Goal: Use online tool/utility: Utilize a website feature to perform a specific function

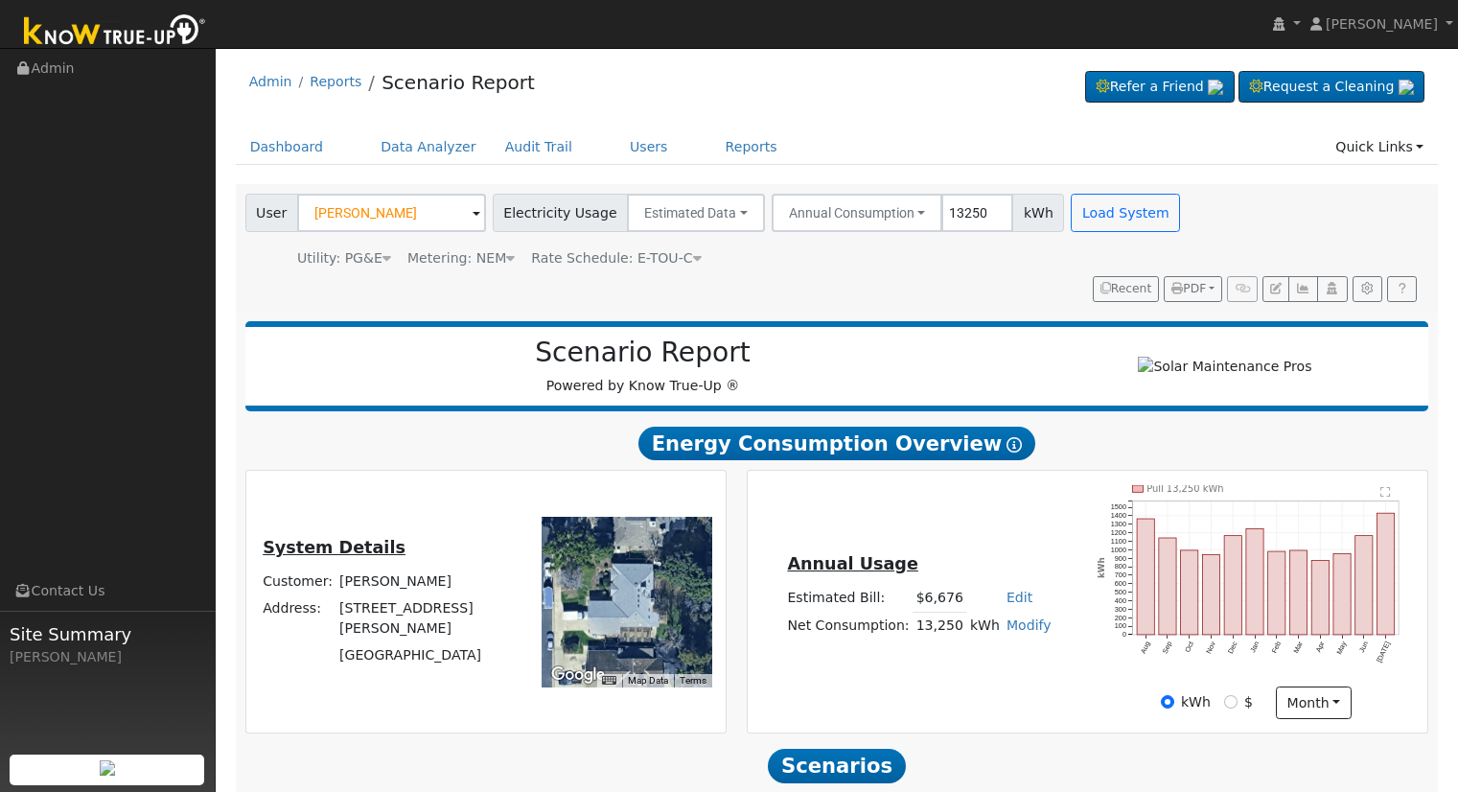
scroll to position [183, 0]
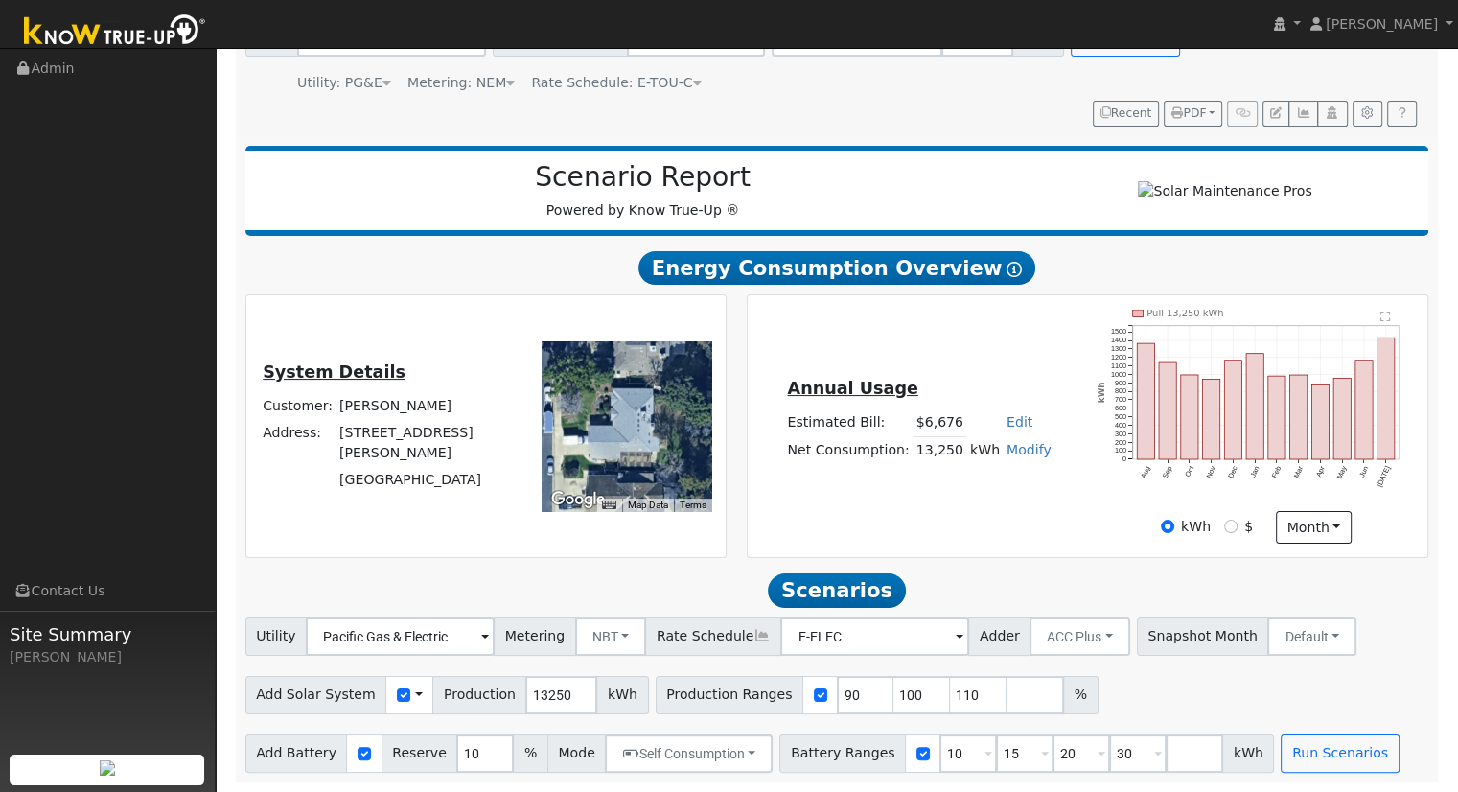
click at [1013, 449] on link "Modify" at bounding box center [1029, 449] width 45 height 15
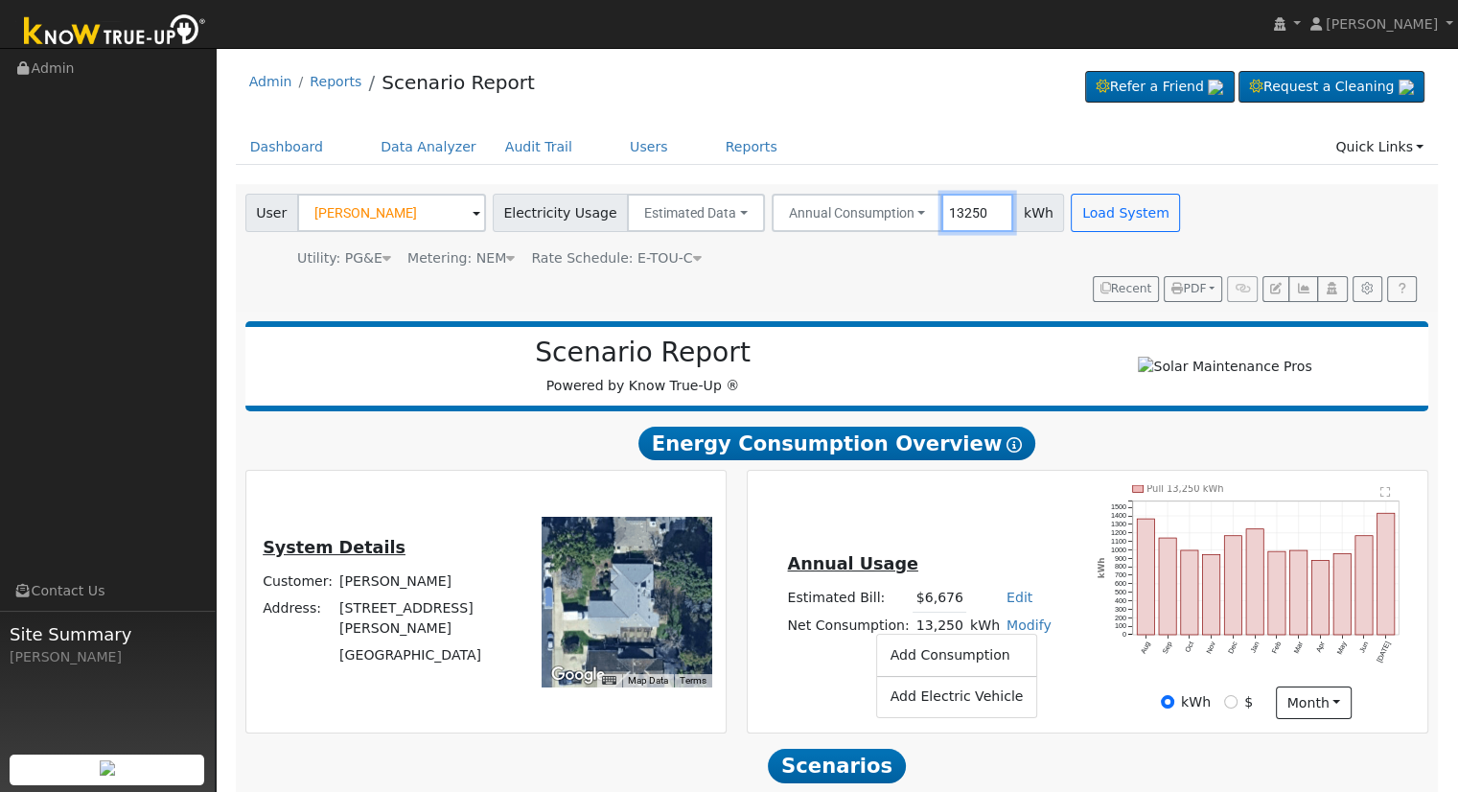
click at [943, 213] on input "13250" at bounding box center [977, 213] width 72 height 38
type input "10250"
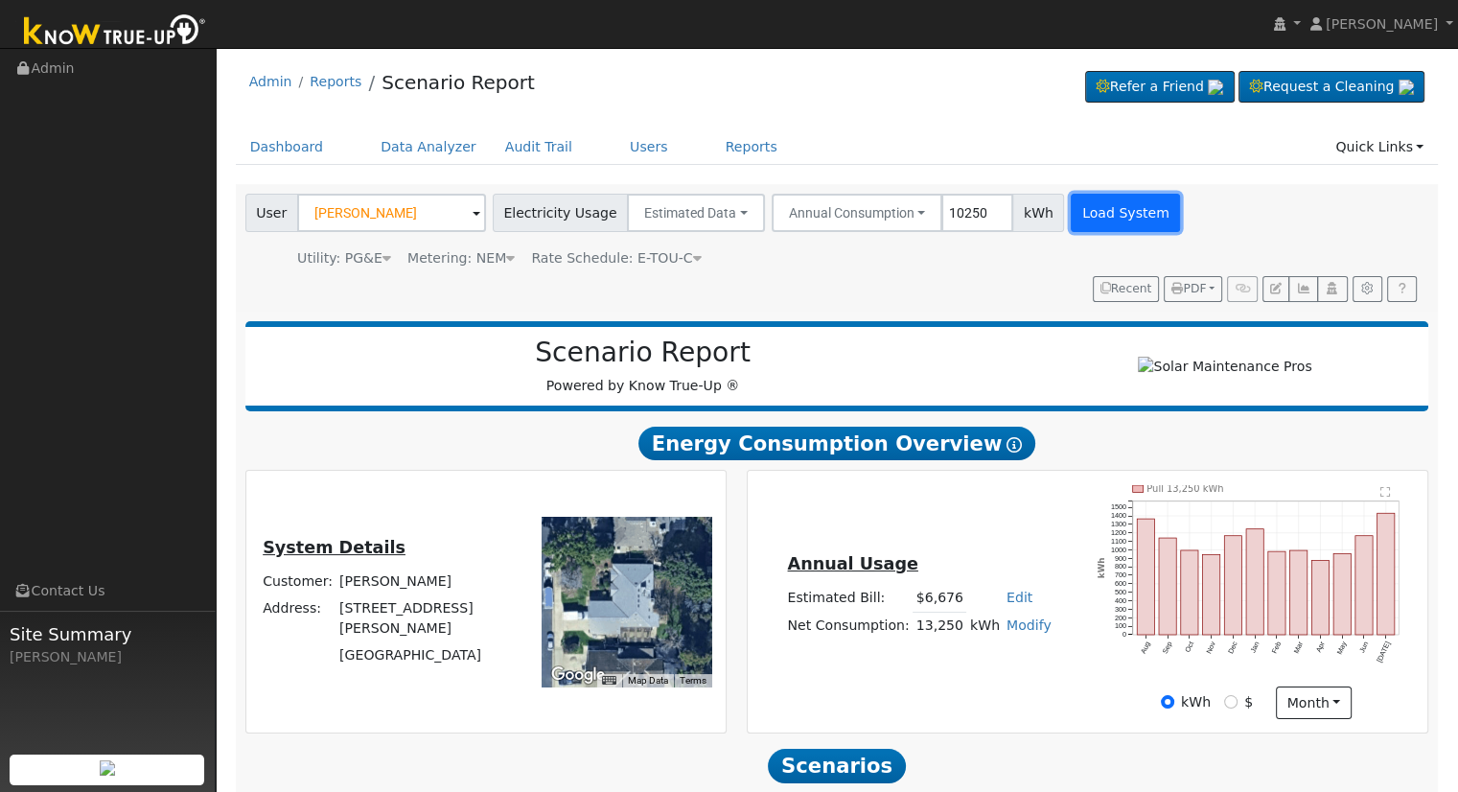
click at [1078, 201] on button "Load System" at bounding box center [1125, 213] width 109 height 38
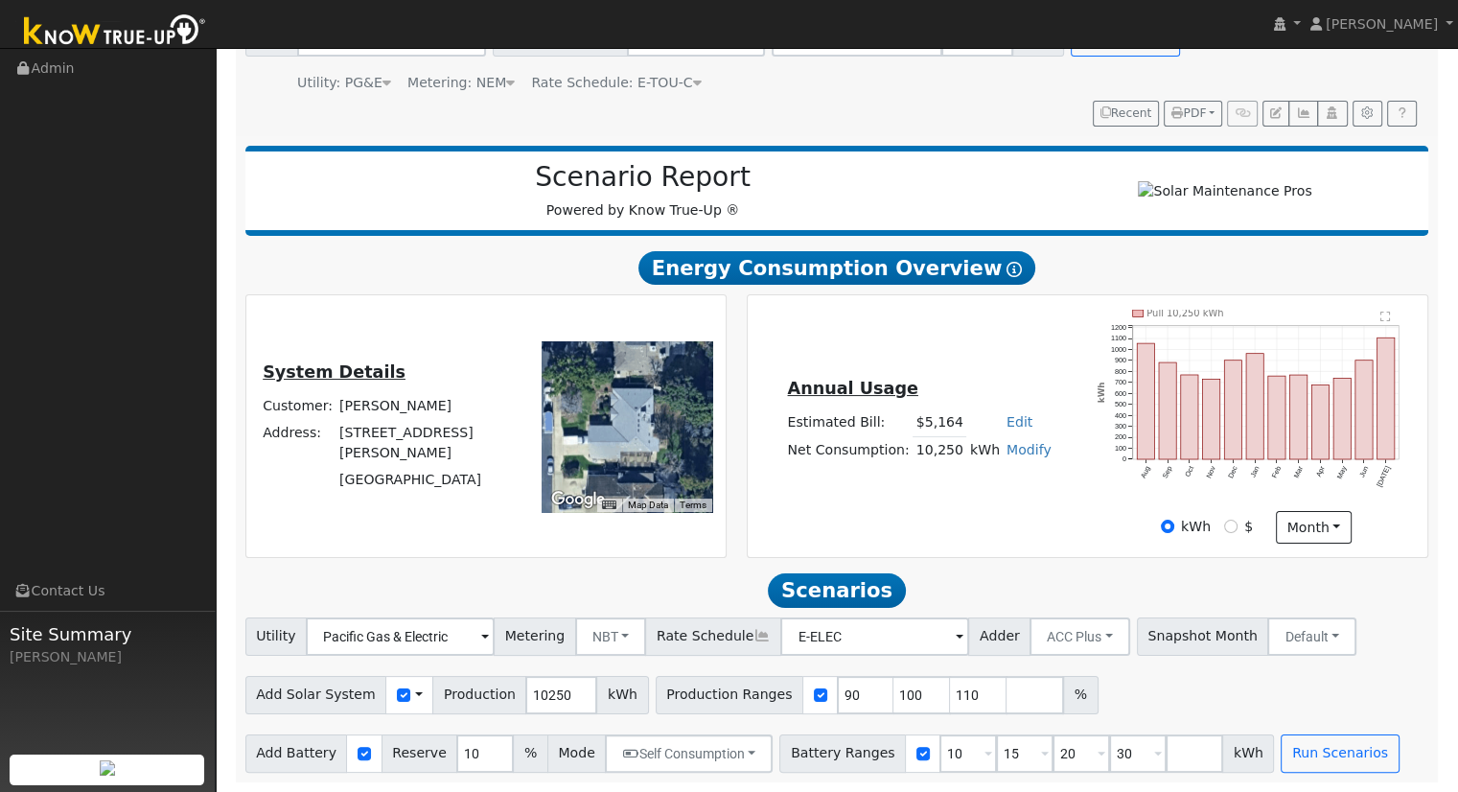
scroll to position [183, 0]
click at [1031, 515] on div "Annual Usage Estimated Bill: $5,164 Edit Estimated Bill $ Annual Net Consumptio…" at bounding box center [1088, 427] width 674 height 234
click at [950, 693] on input "110" at bounding box center [979, 695] width 58 height 38
type input "1"
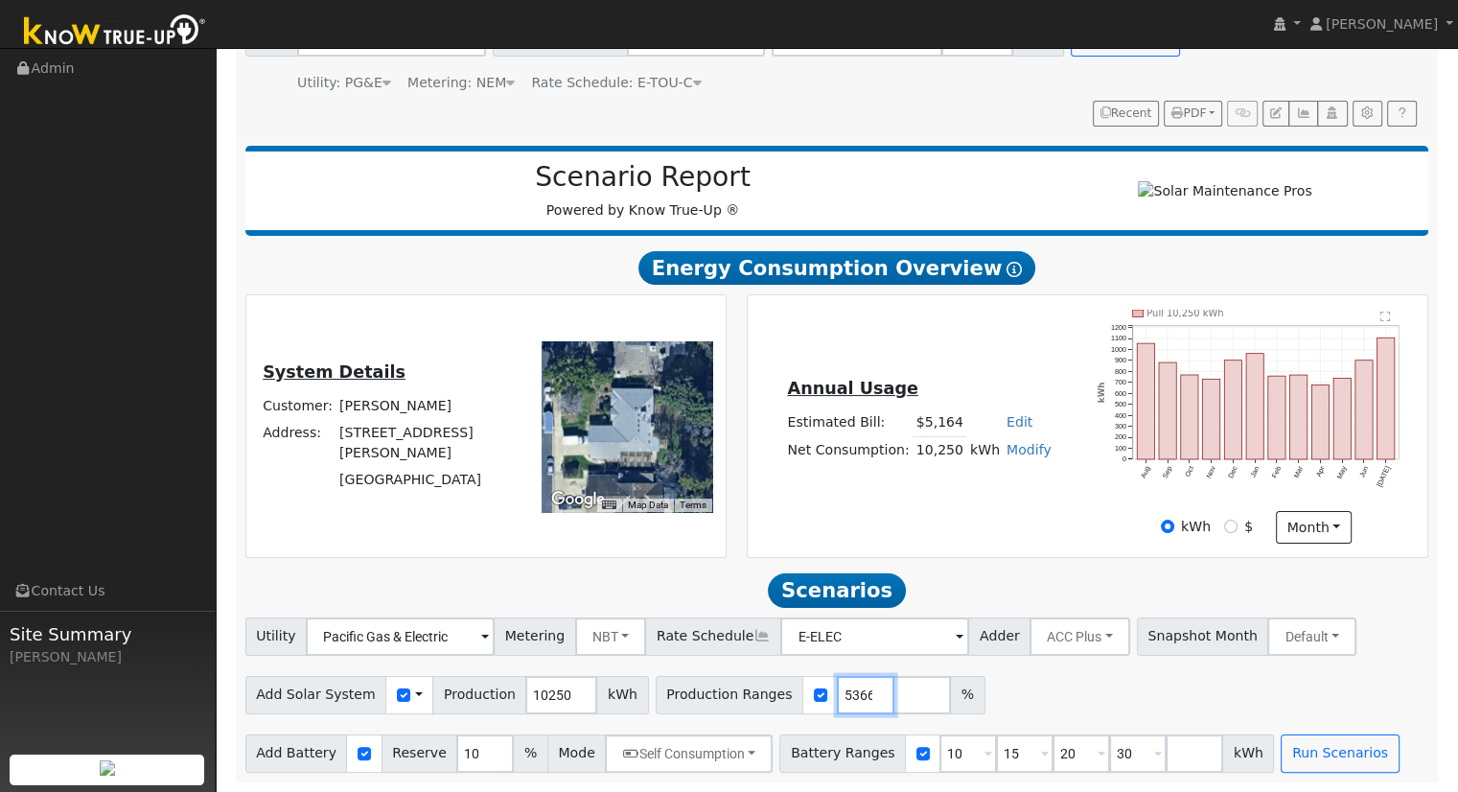
type input "137.385366"
click at [1109, 748] on input "30" at bounding box center [1138, 753] width 58 height 38
type input "3"
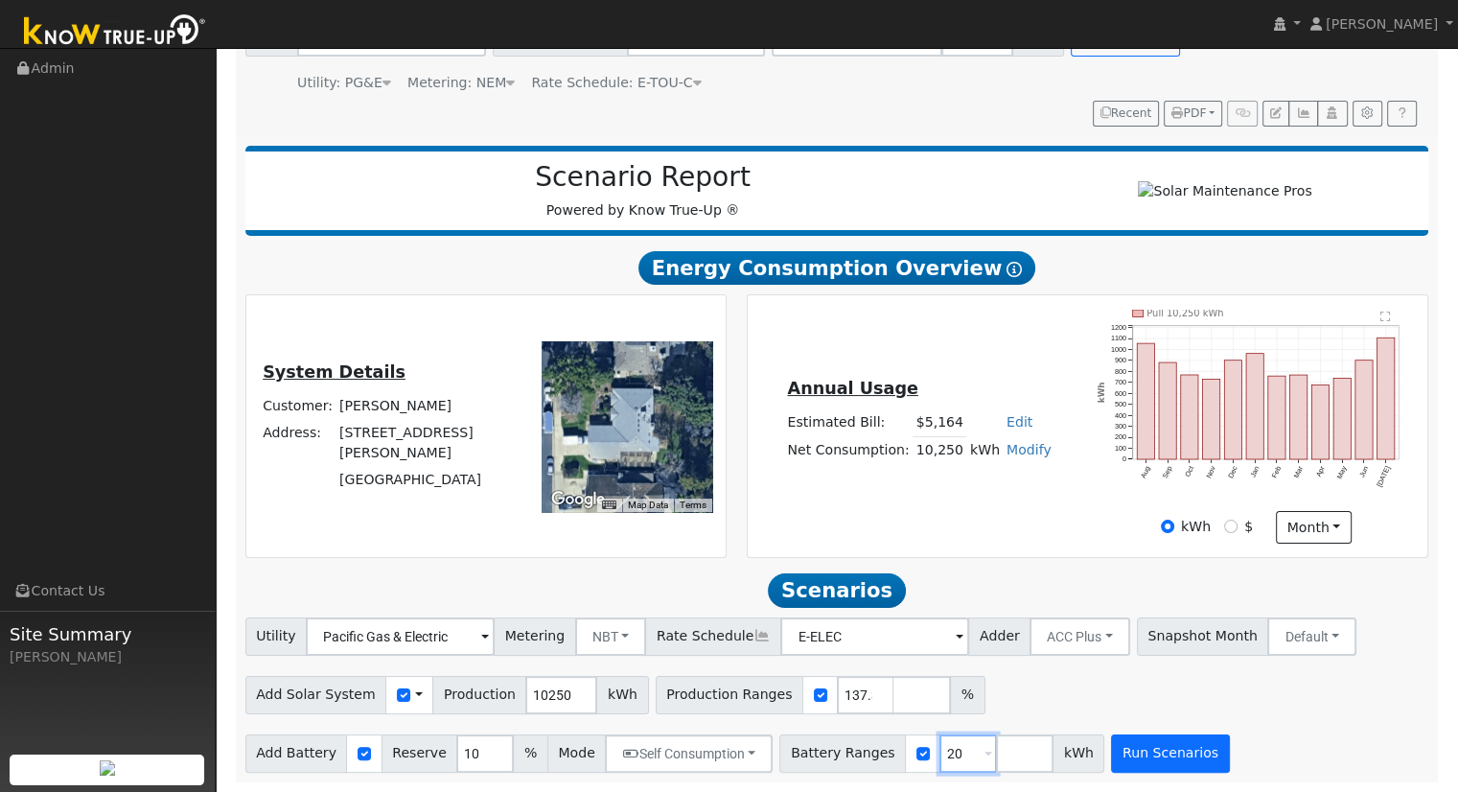
type input "20"
click at [1111, 748] on button "Run Scenarios" at bounding box center [1170, 753] width 118 height 38
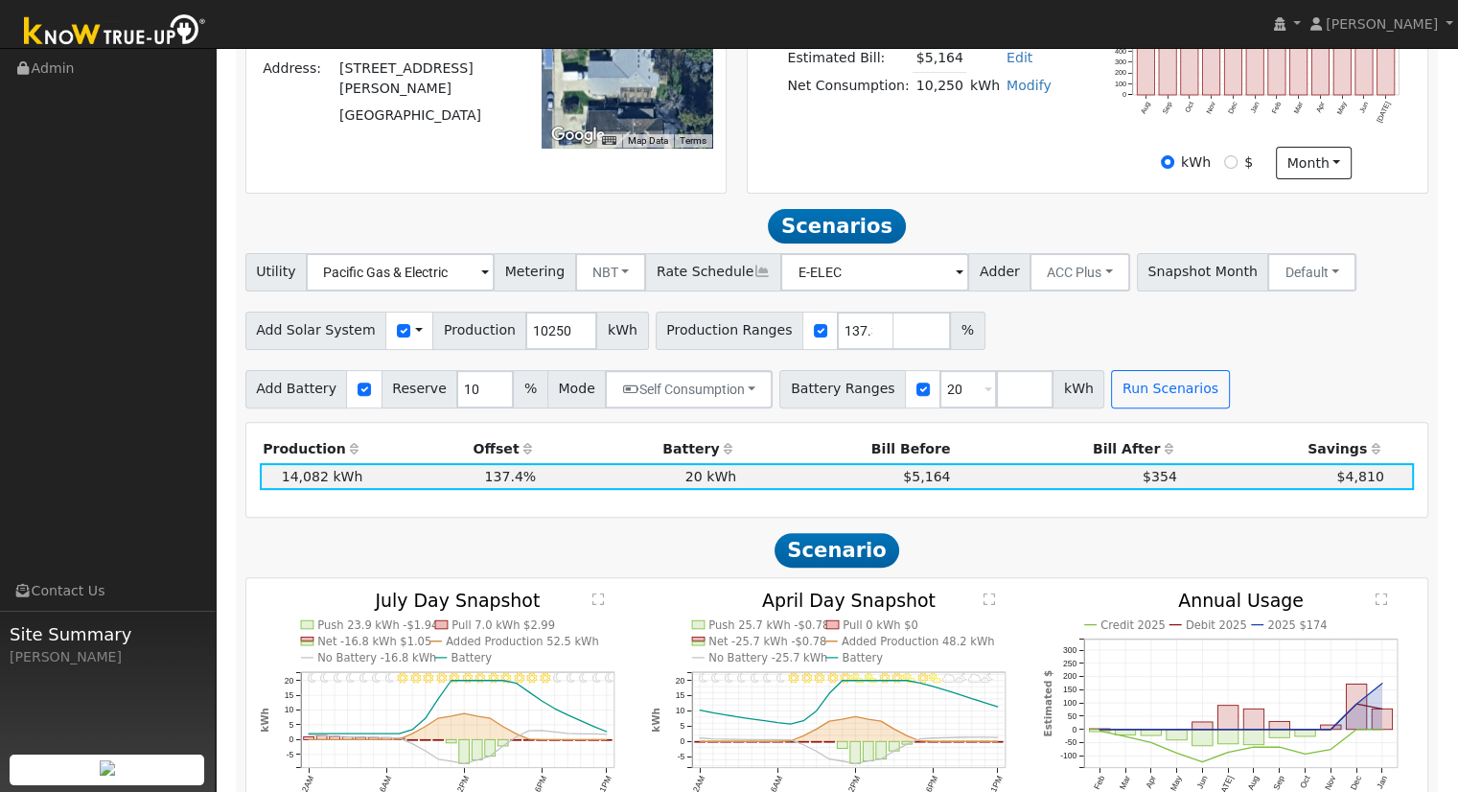
scroll to position [671, 0]
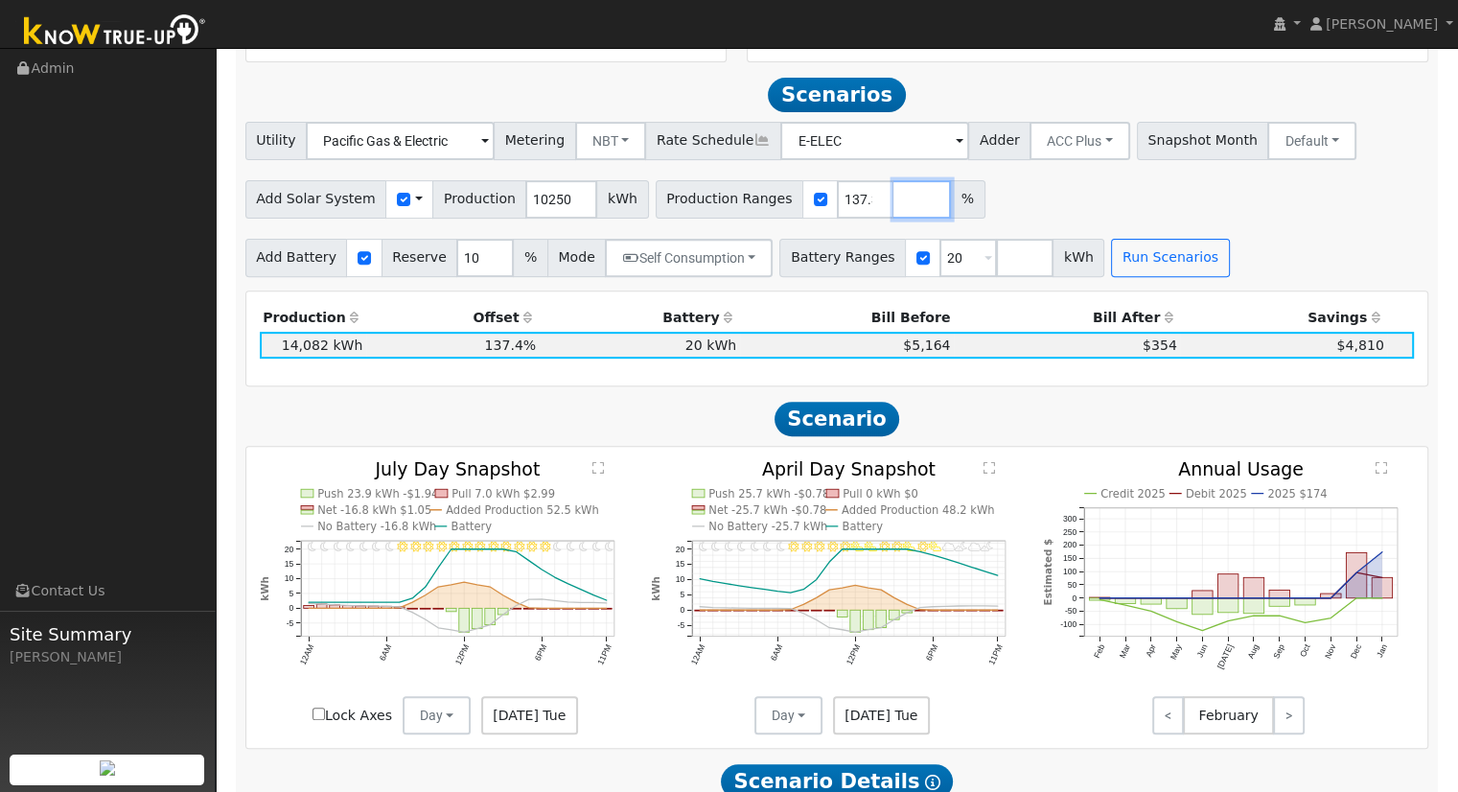
click at [894, 208] on input "number" at bounding box center [923, 199] width 58 height 38
type input "127.2977561"
type input "137.385366"
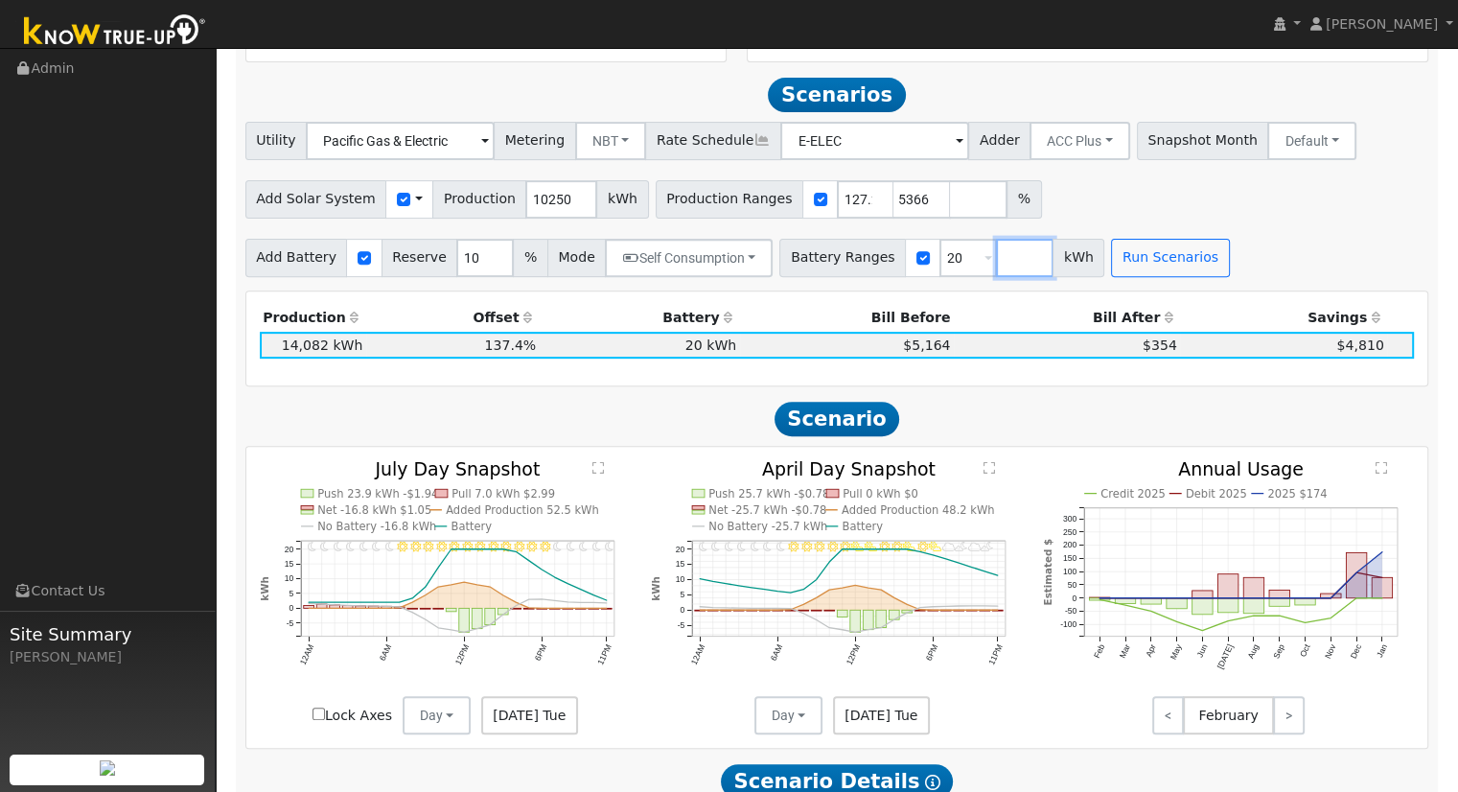
click at [996, 254] on input "number" at bounding box center [1025, 258] width 58 height 38
type input "15"
type input "20"
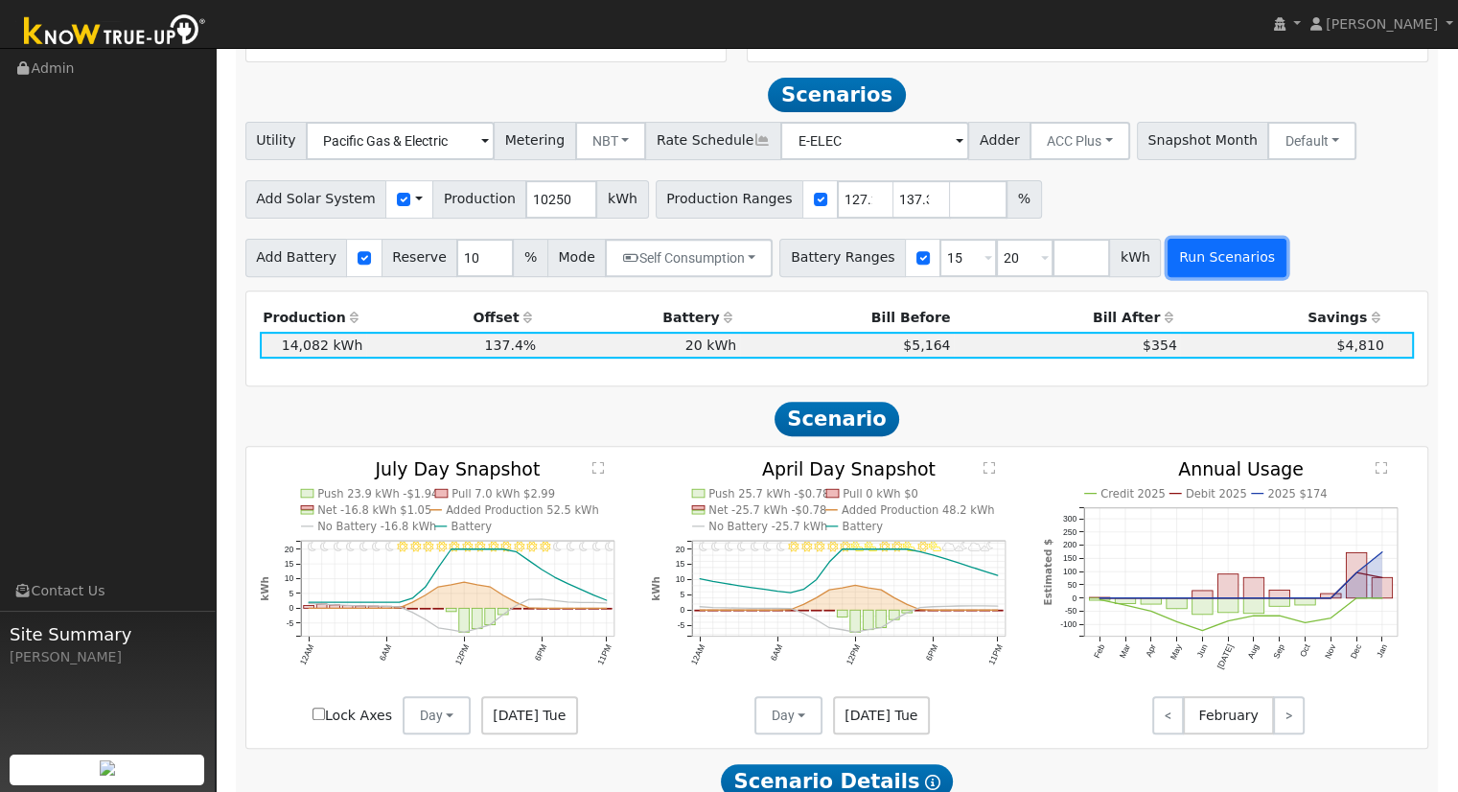
click at [1172, 268] on button "Run Scenarios" at bounding box center [1227, 258] width 118 height 38
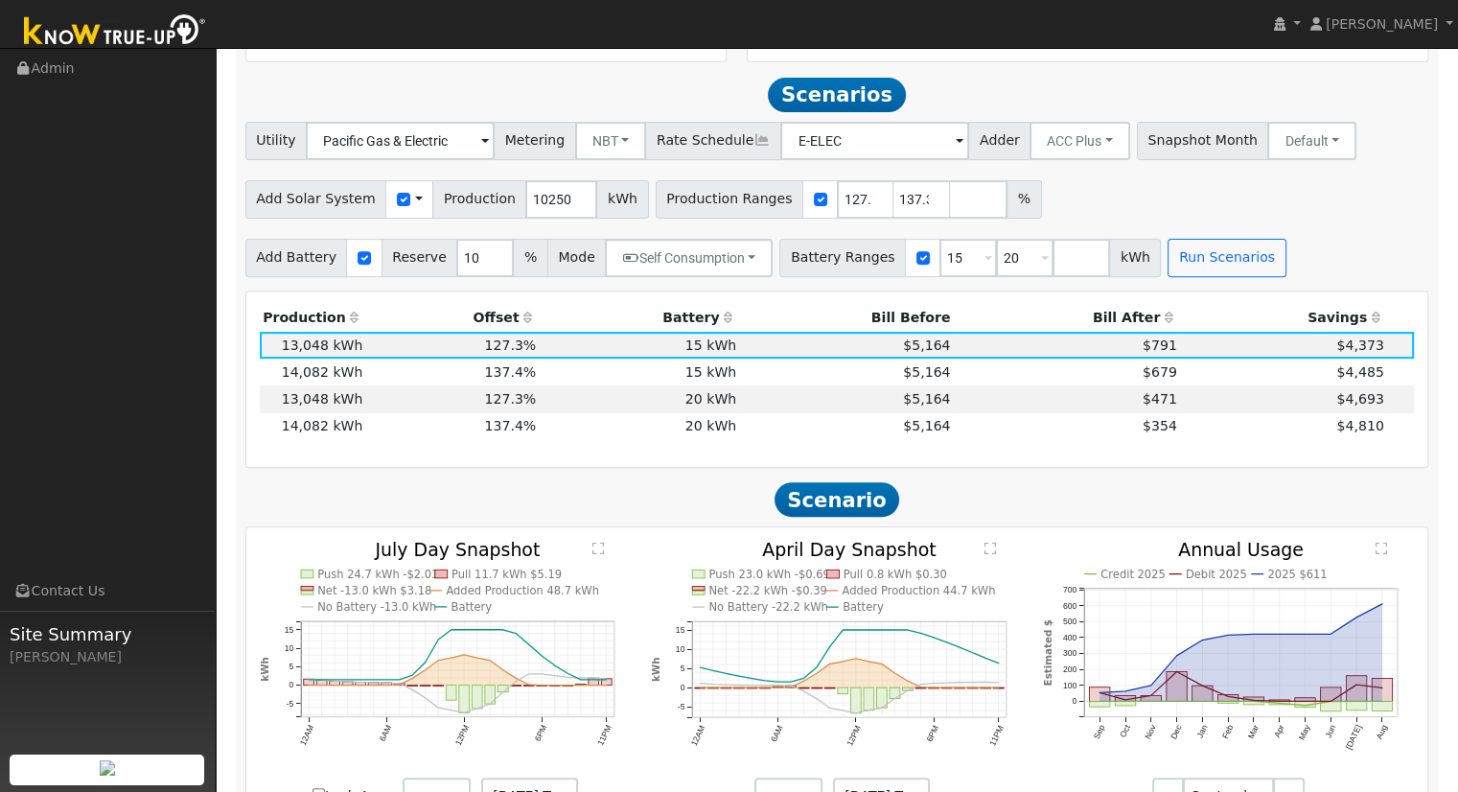
scroll to position [696, 0]
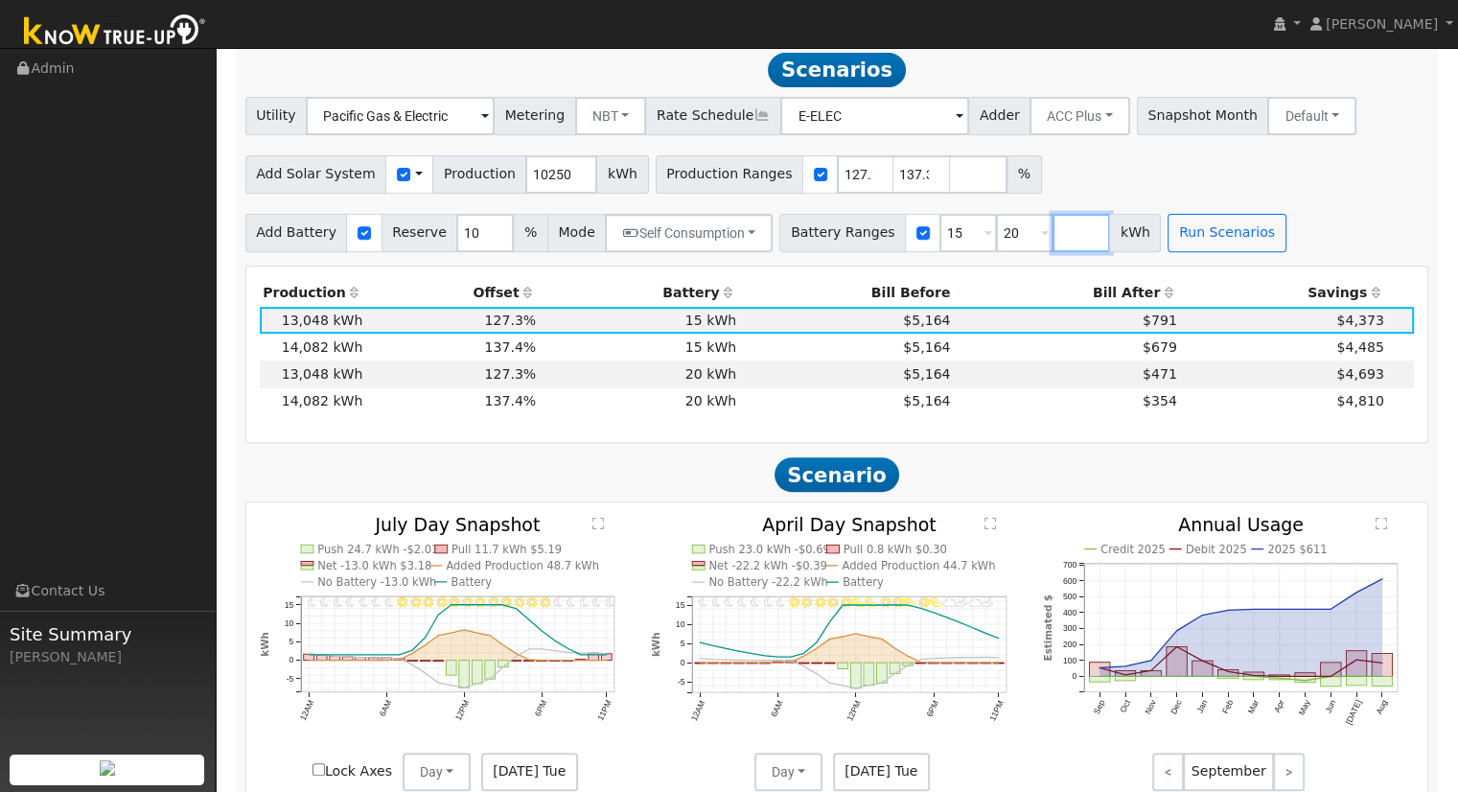
click at [1053, 243] on input "number" at bounding box center [1082, 233] width 58 height 38
type input "13.5"
type input "15"
type input "20"
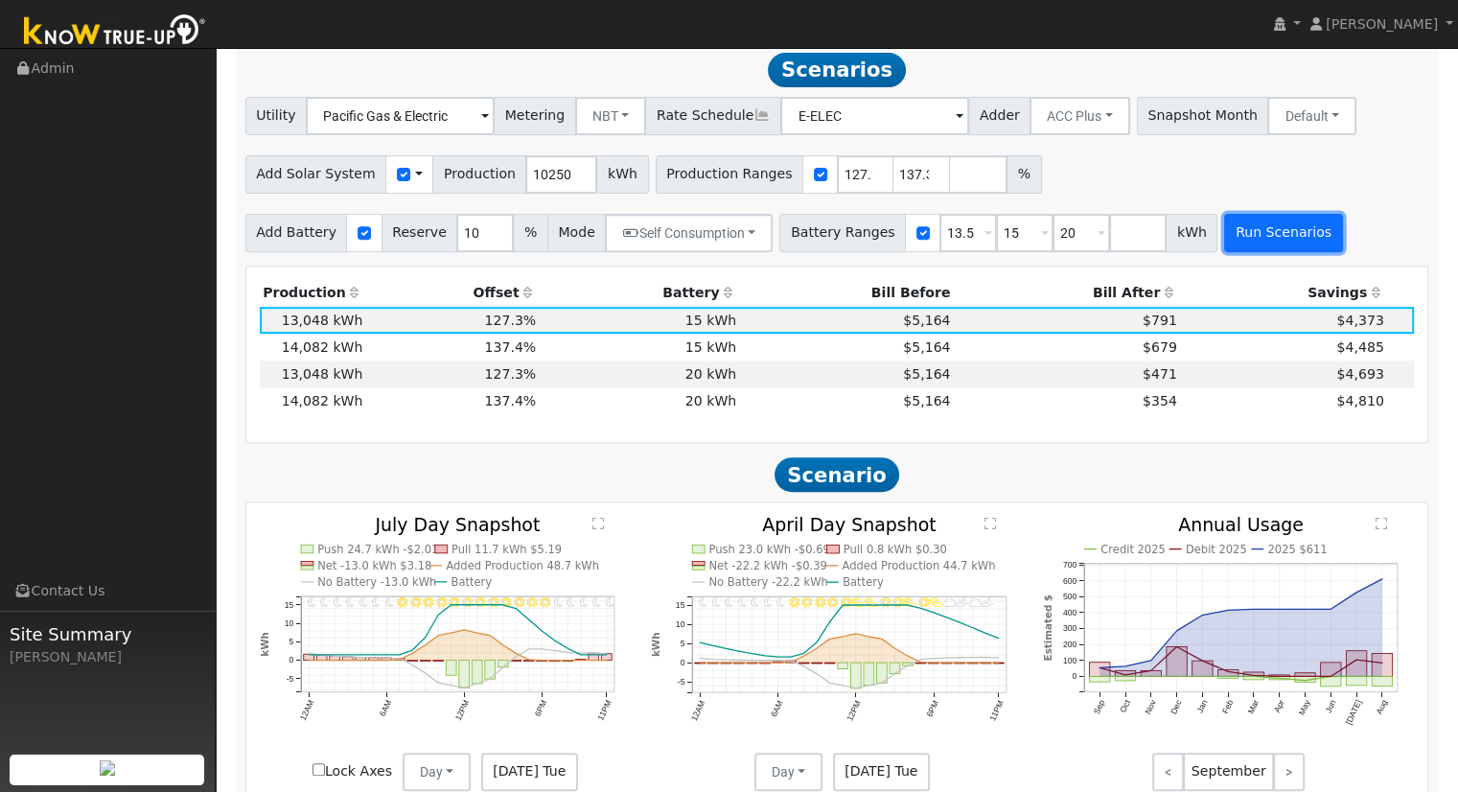
click at [1224, 252] on button "Run Scenarios" at bounding box center [1283, 233] width 118 height 38
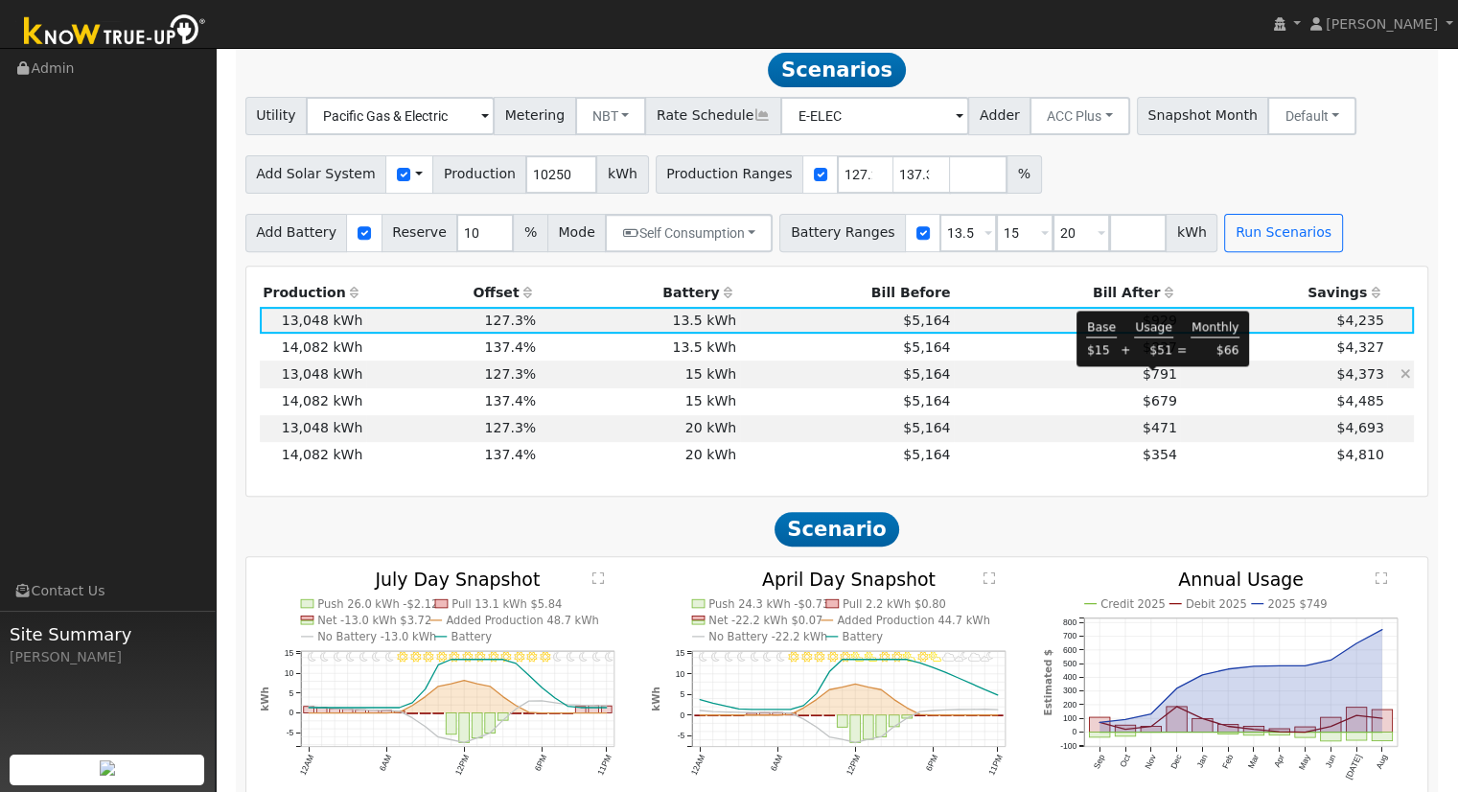
click at [1158, 377] on span "$791" at bounding box center [1160, 373] width 35 height 15
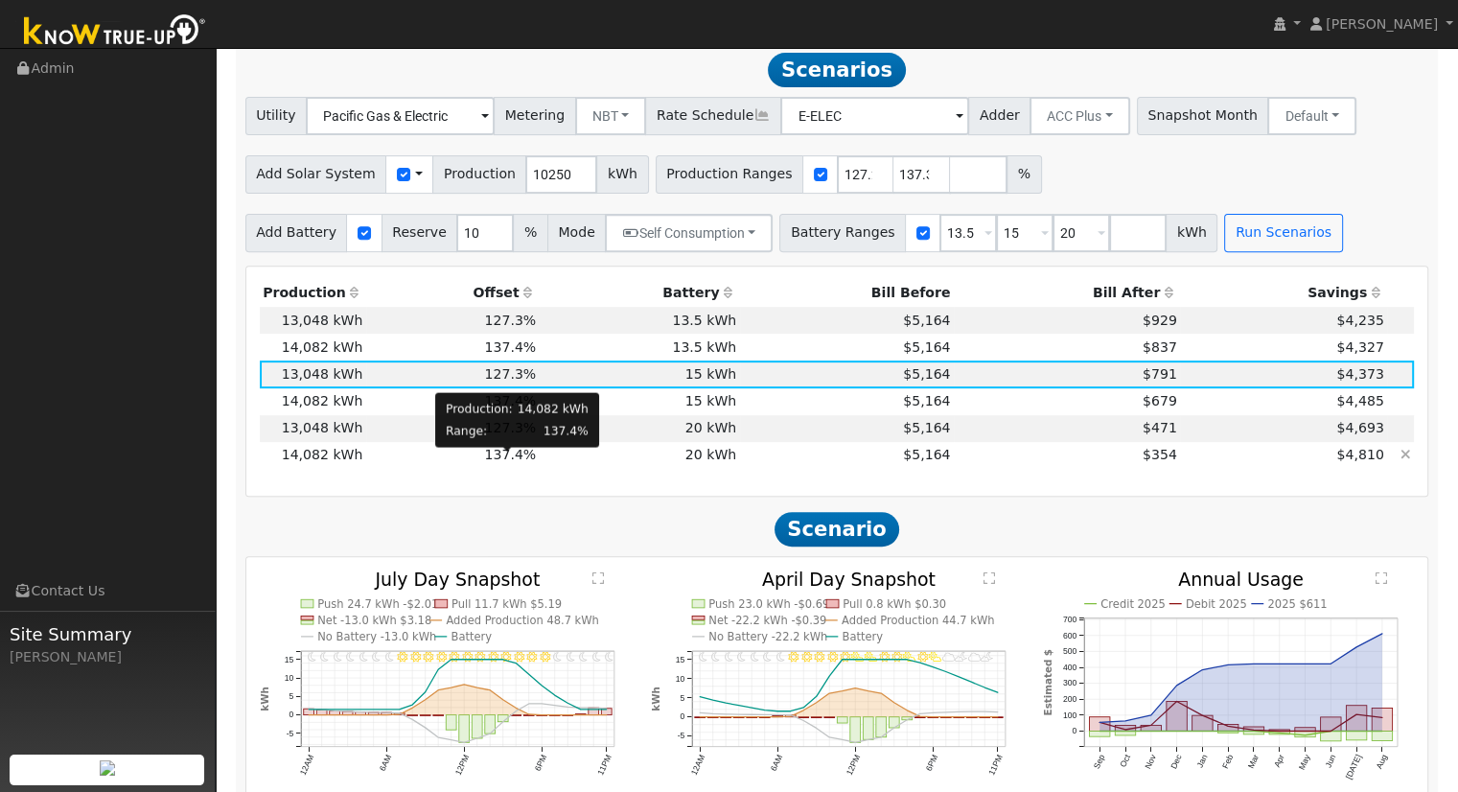
click at [518, 461] on span "137.4%" at bounding box center [510, 454] width 52 height 15
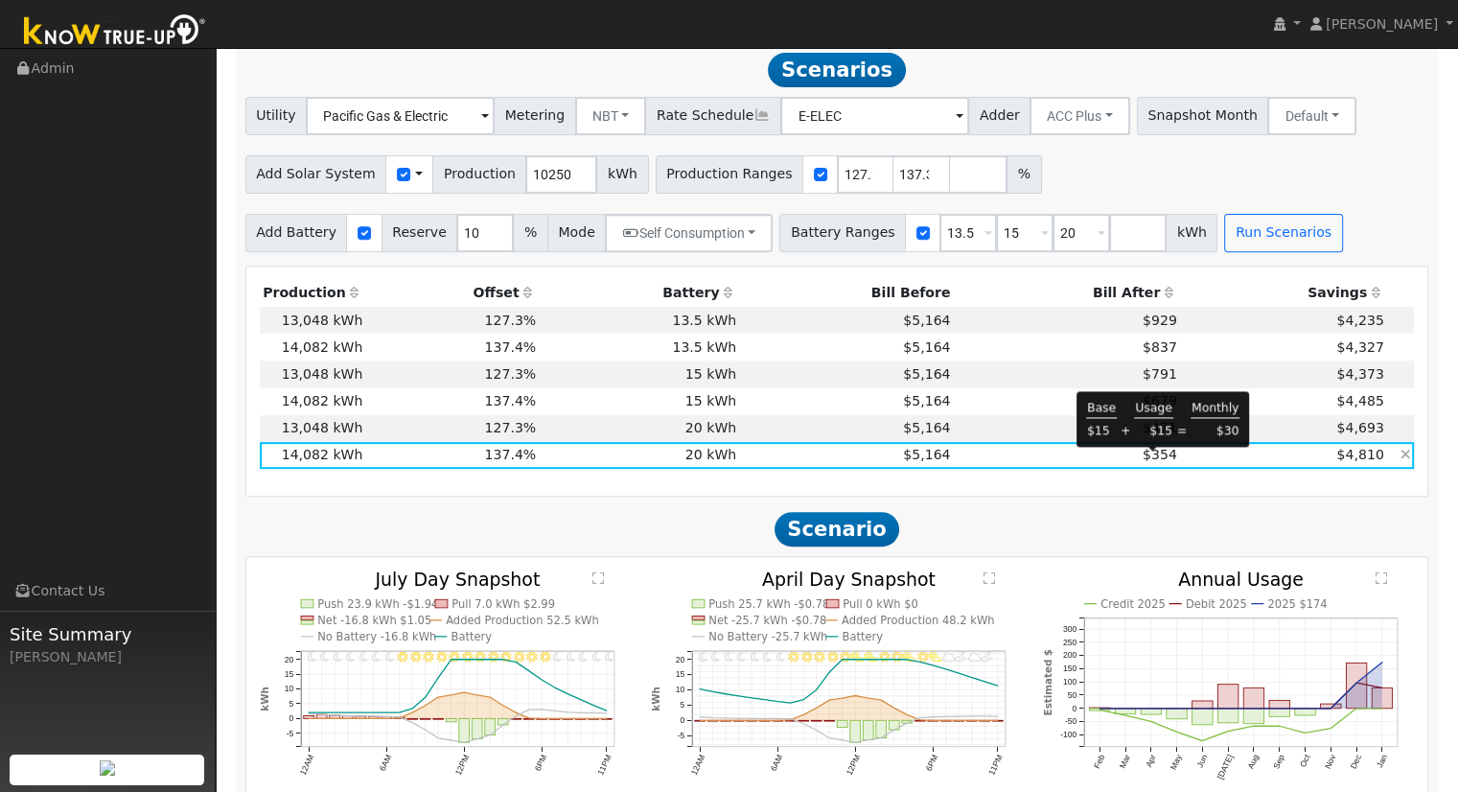
click at [1149, 462] on span "$354" at bounding box center [1160, 454] width 35 height 15
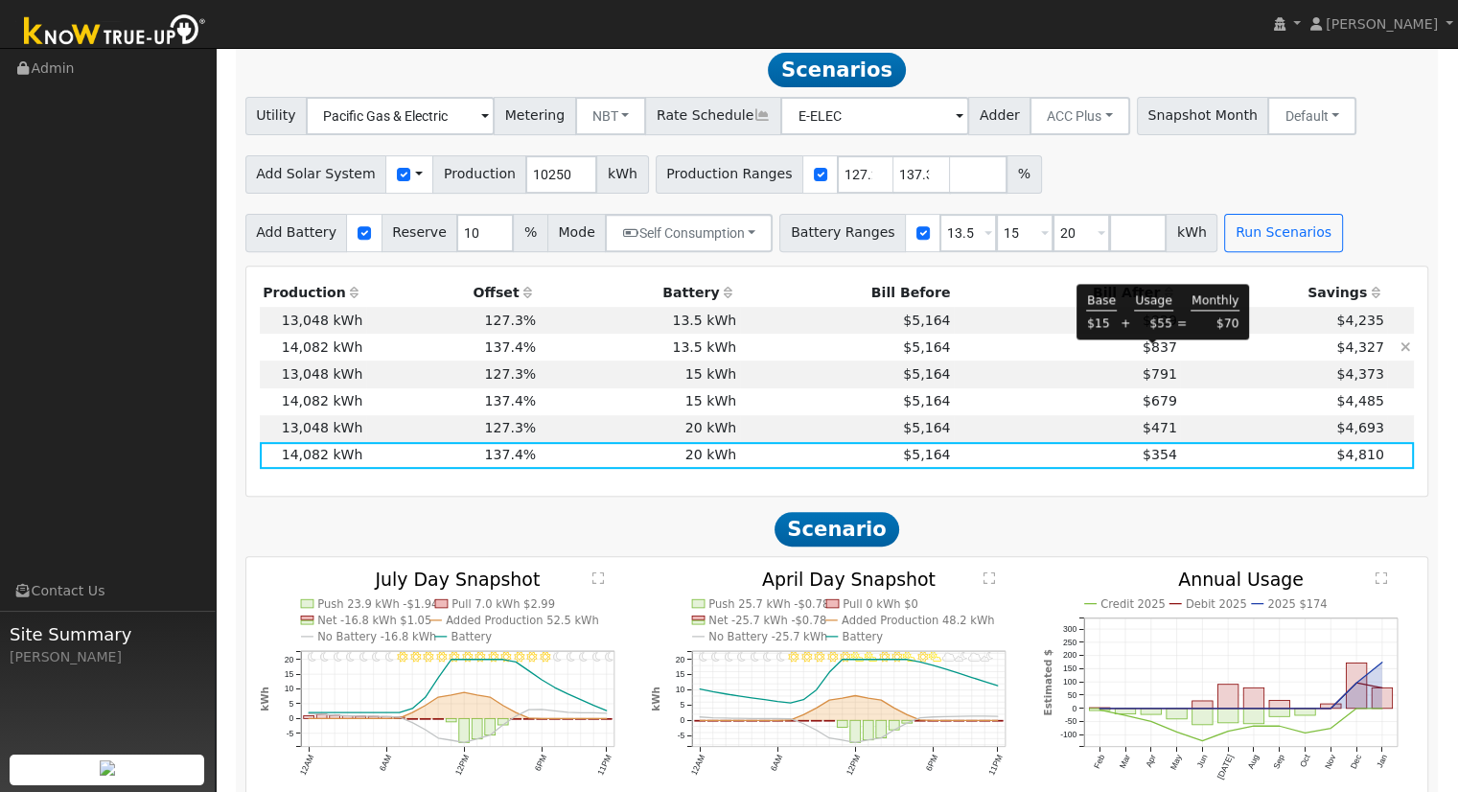
click at [1143, 355] on span "$837" at bounding box center [1160, 346] width 35 height 15
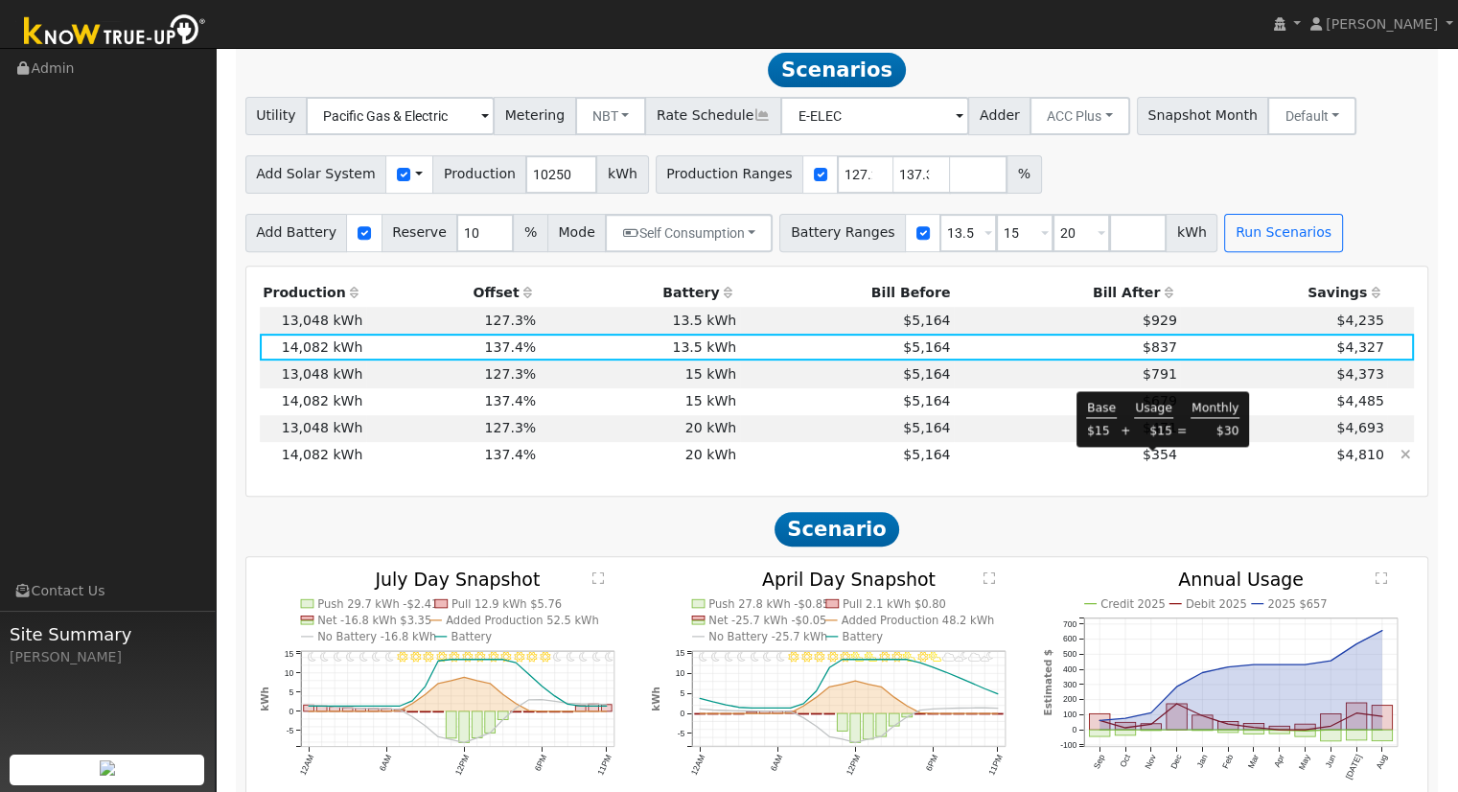
click at [1149, 462] on span "$354" at bounding box center [1160, 454] width 35 height 15
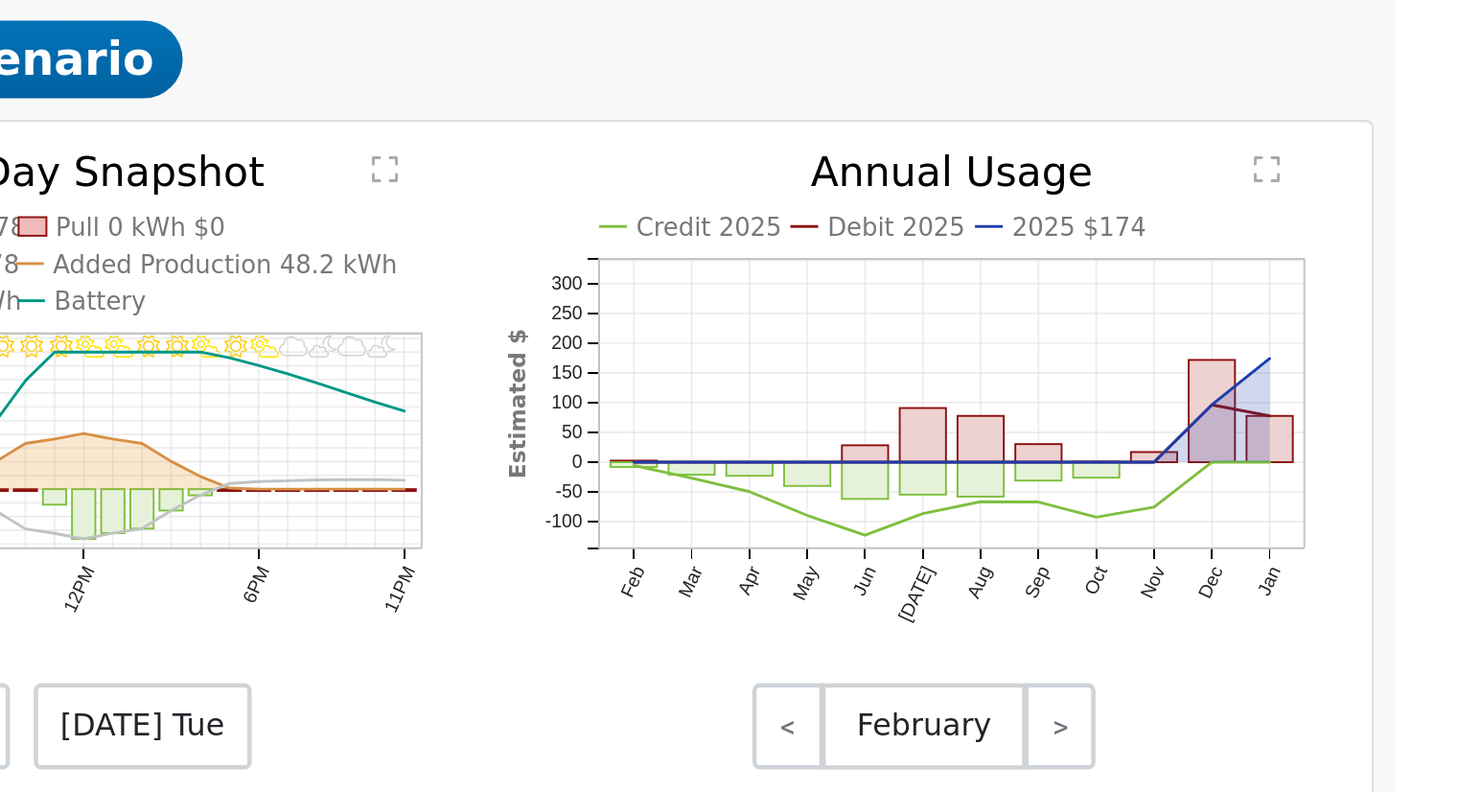
scroll to position [886, 0]
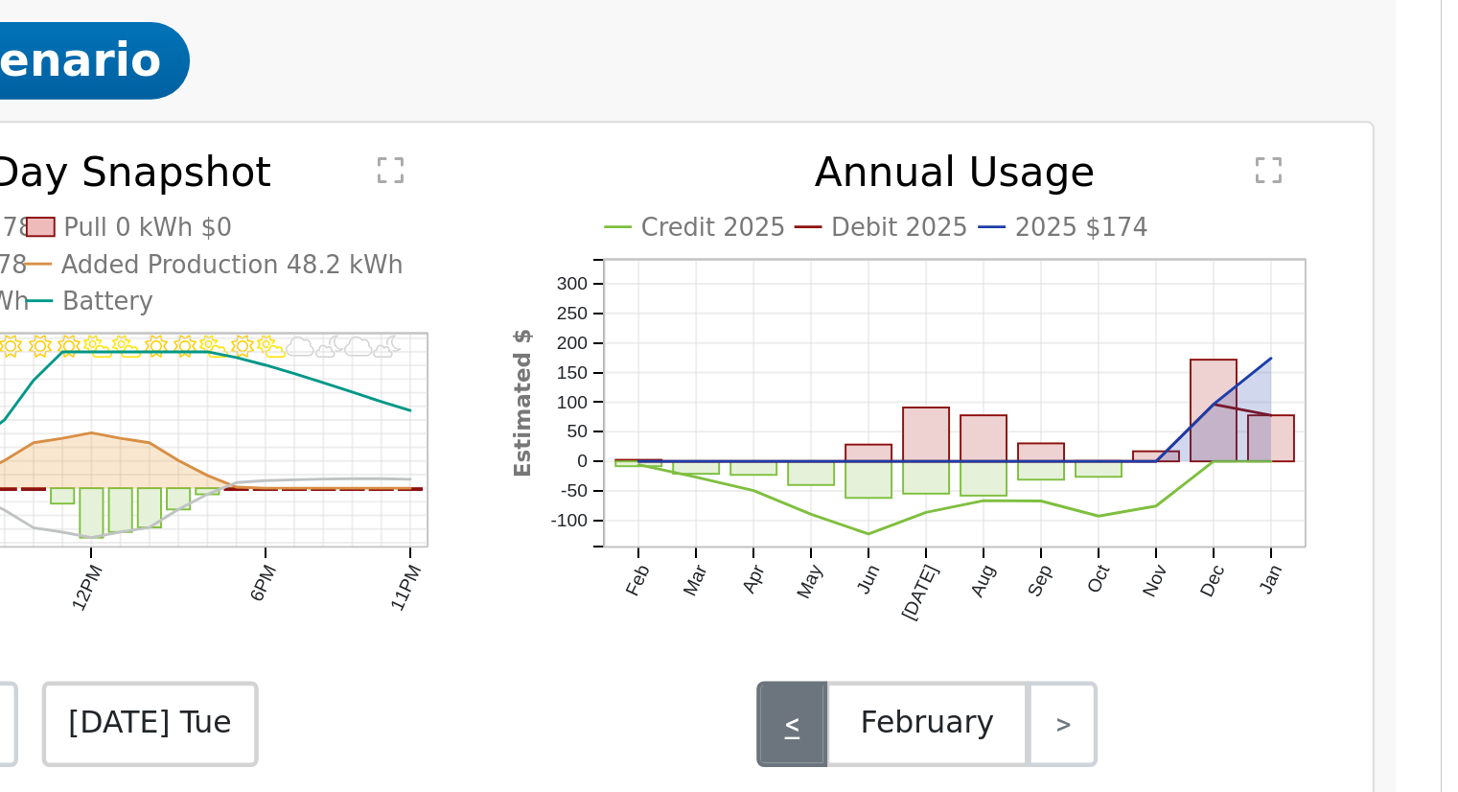
click at [1156, 646] on link "<" at bounding box center [1168, 635] width 32 height 38
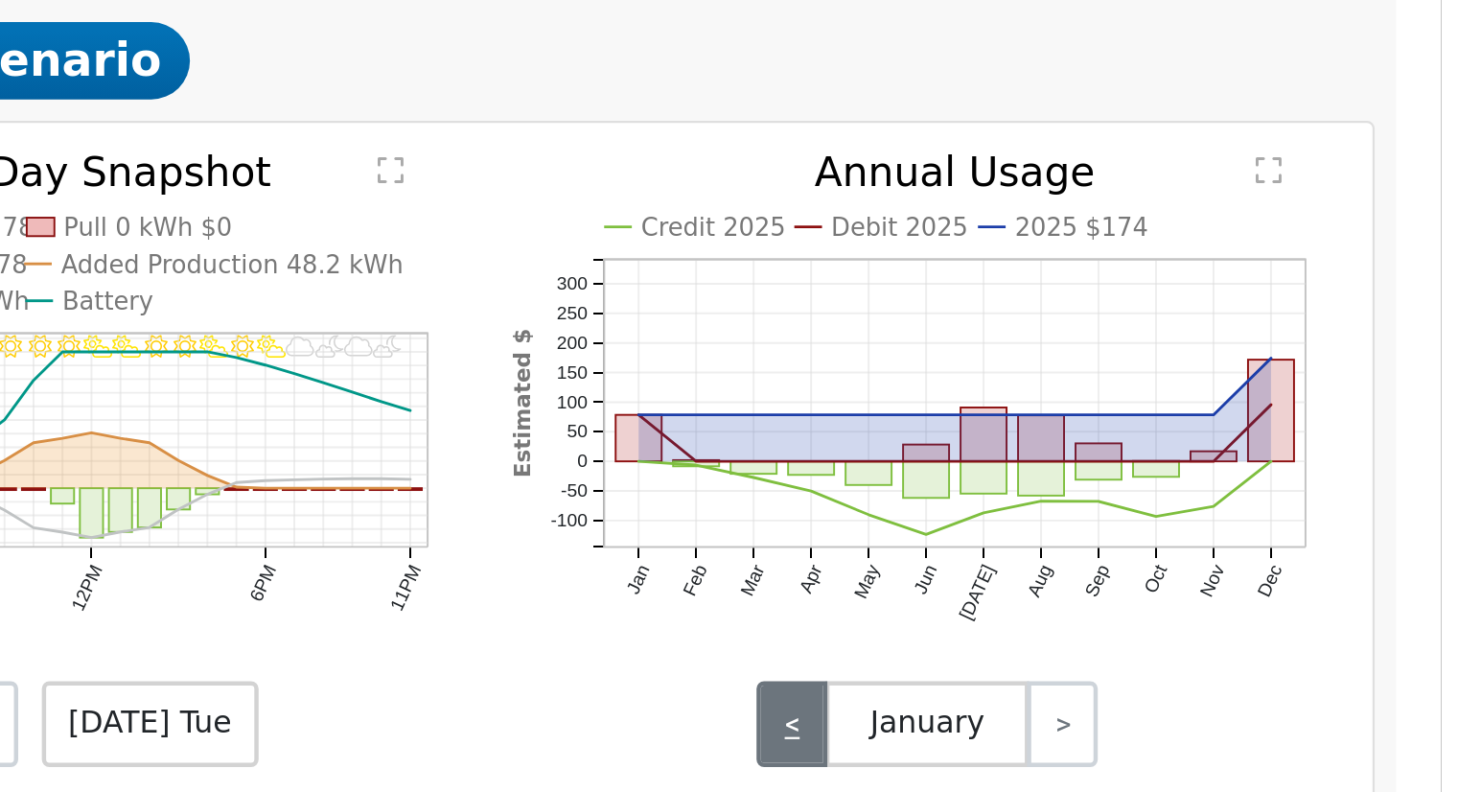
click at [1156, 646] on link "<" at bounding box center [1168, 635] width 32 height 38
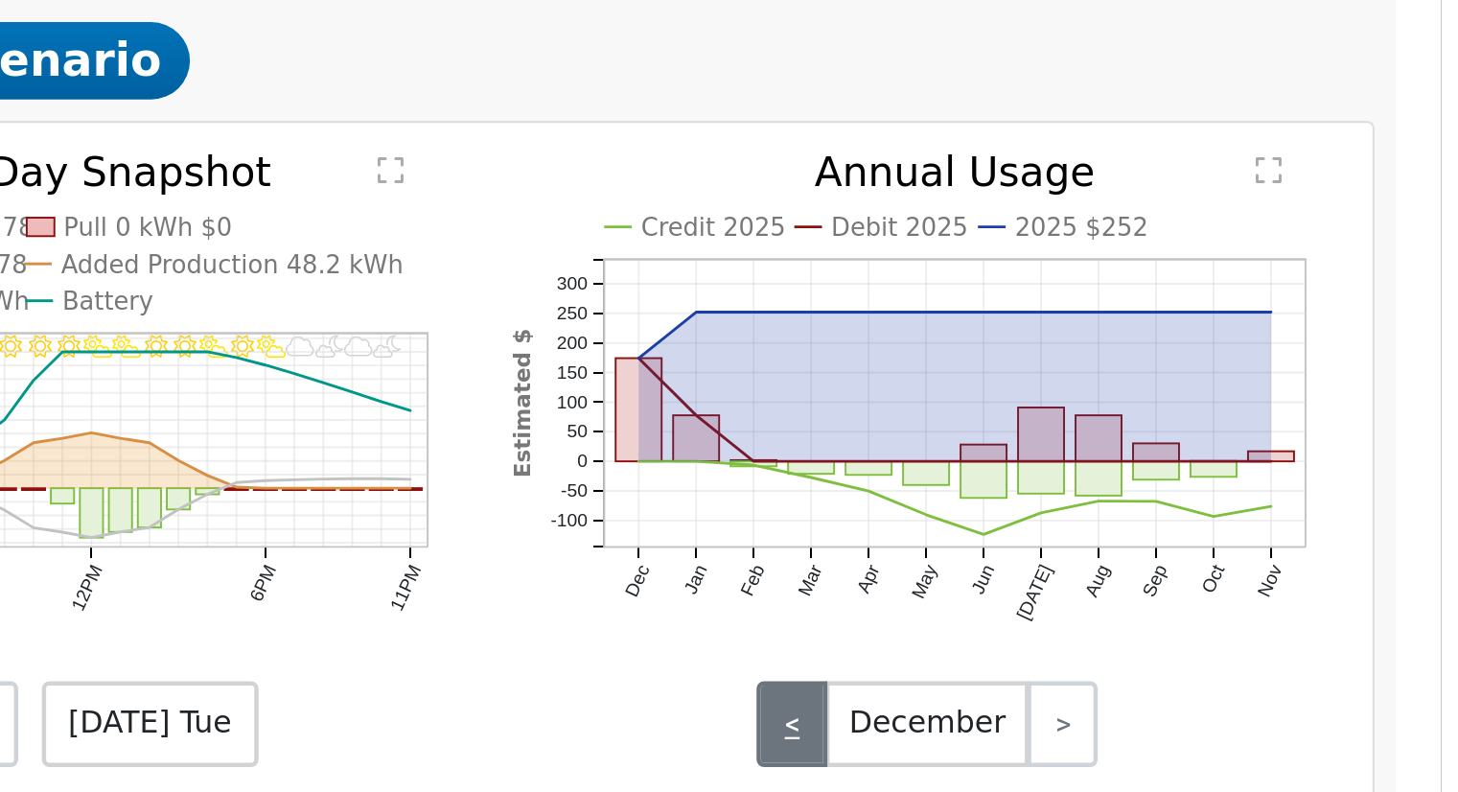
click at [1156, 646] on link "<" at bounding box center [1168, 635] width 32 height 38
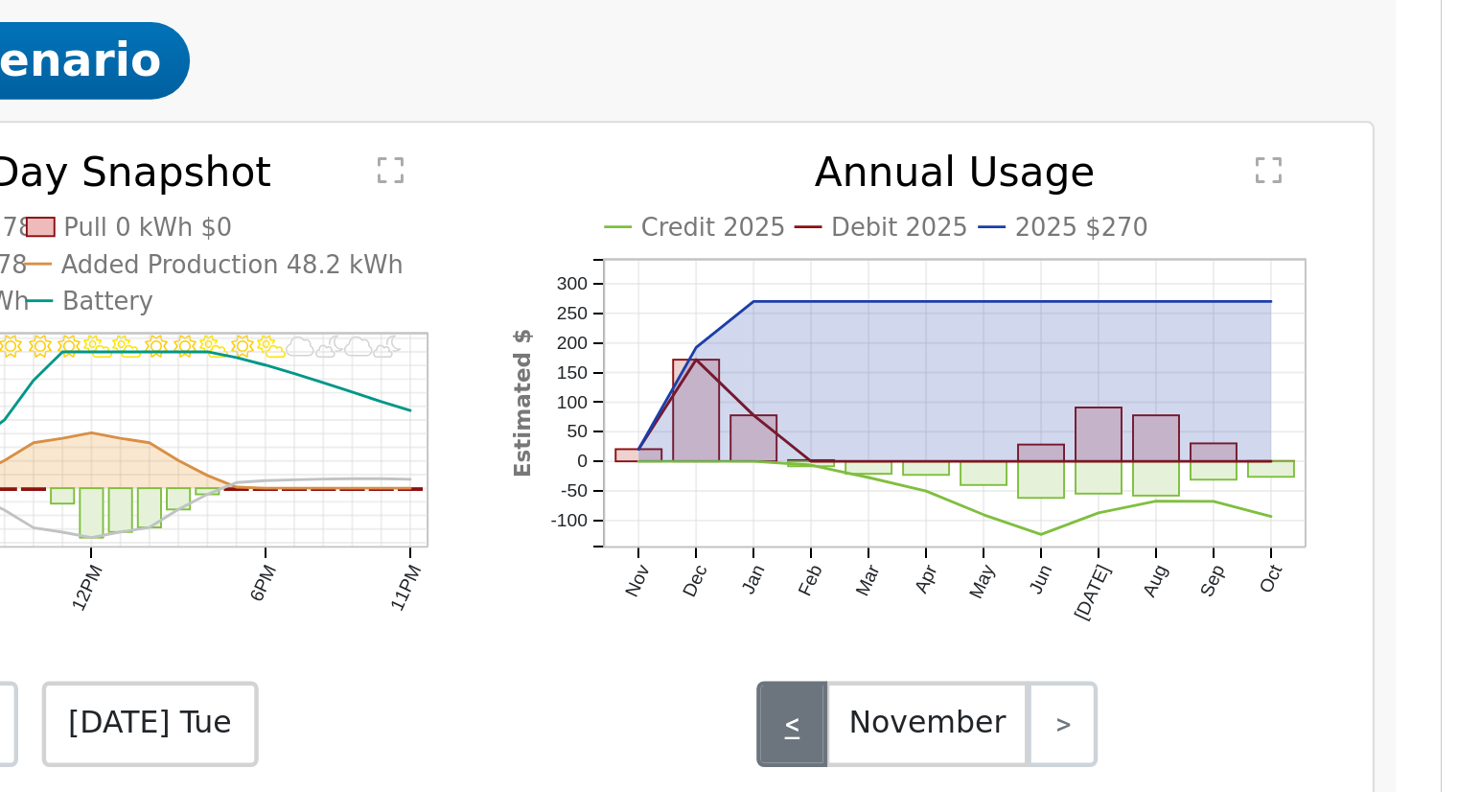
click at [1156, 646] on link "<" at bounding box center [1168, 635] width 32 height 38
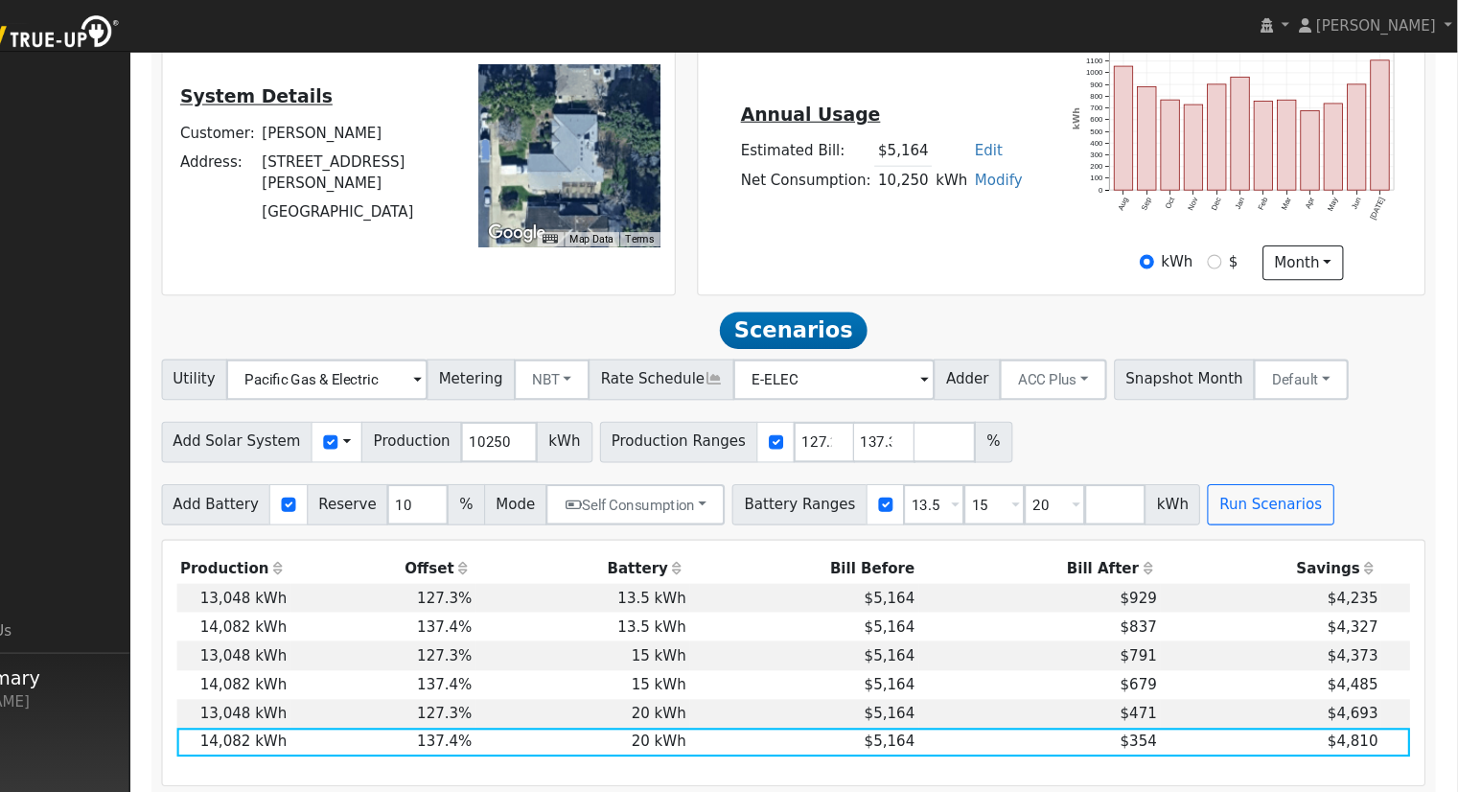
scroll to position [456, 0]
